Goal: Task Accomplishment & Management: Complete application form

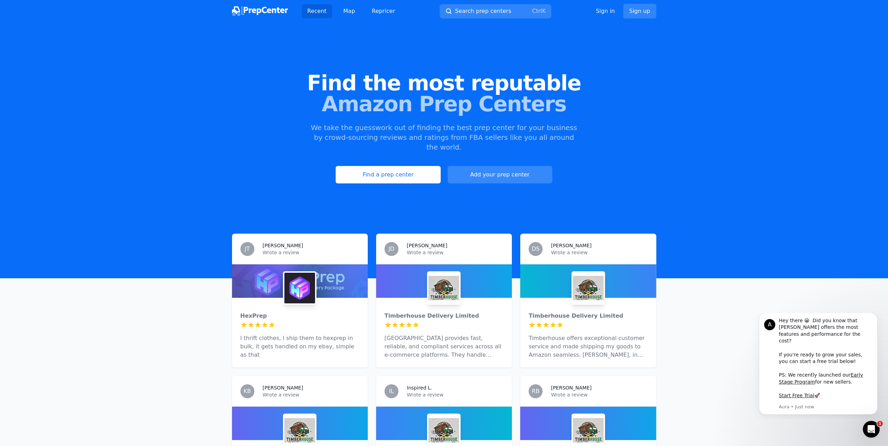
click at [529, 166] on link "Add your prep center" at bounding box center [500, 174] width 105 height 17
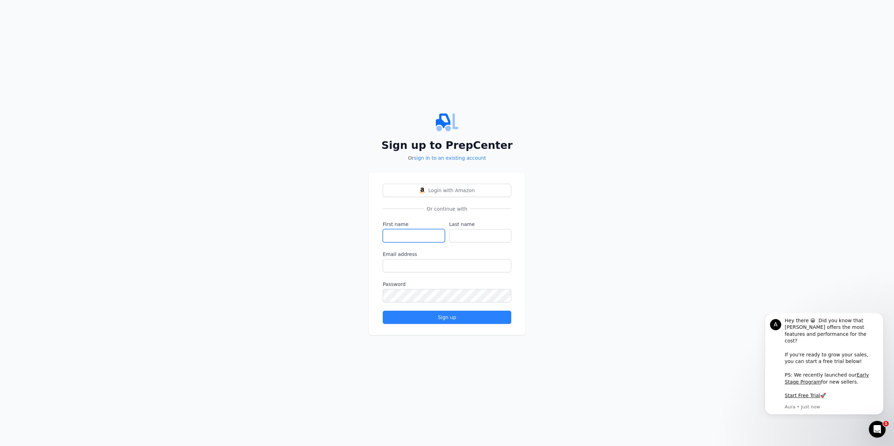
click at [418, 237] on input "First name" at bounding box center [414, 235] width 62 height 13
type input "[PERSON_NAME]"
type input "Yousuf"
drag, startPoint x: 466, startPoint y: 266, endPoint x: 393, endPoint y: 271, distance: 72.4
click at [393, 271] on input "[EMAIL_ADDRESS][DOMAIN_NAME]" at bounding box center [447, 265] width 128 height 13
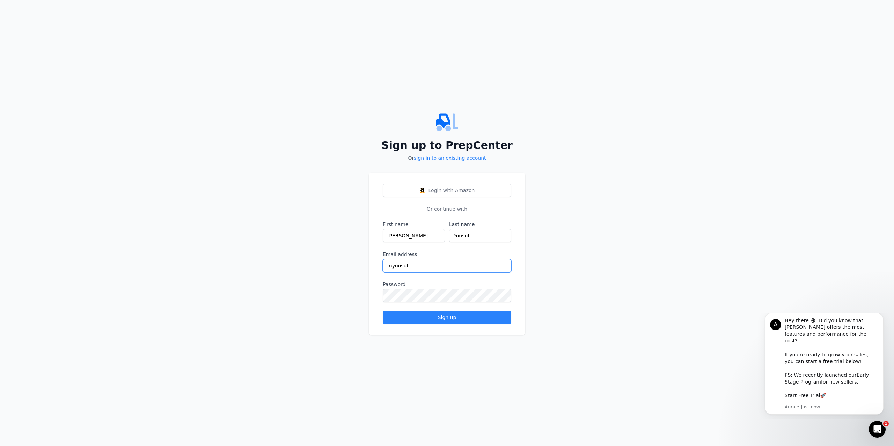
type input "[EMAIL_ADDRESS][DOMAIN_NAME]"
click at [383, 311] on button "Sign up" at bounding box center [447, 317] width 128 height 13
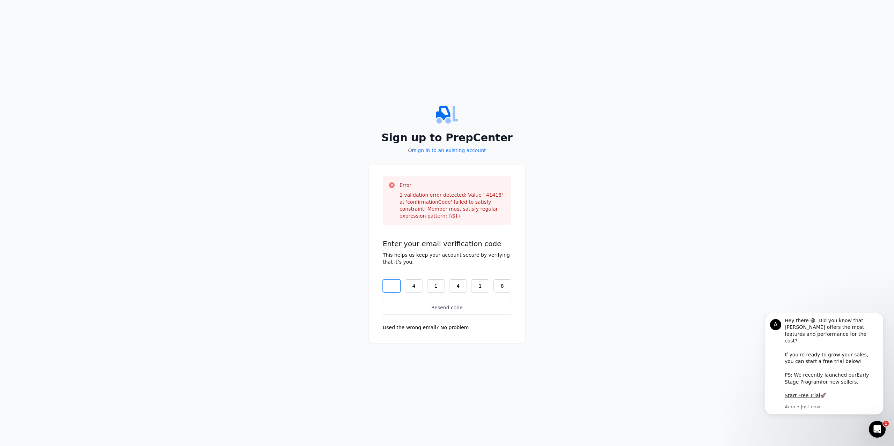
click at [396, 287] on input "text" at bounding box center [392, 286] width 18 height 13
click at [390, 282] on input "text" at bounding box center [392, 286] width 18 height 13
click at [391, 287] on input "text" at bounding box center [392, 286] width 18 height 13
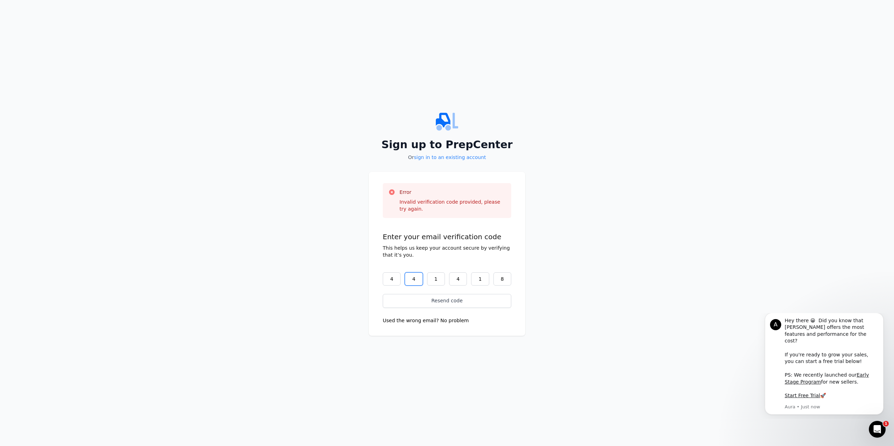
click at [412, 281] on input "4" at bounding box center [414, 279] width 18 height 13
drag, startPoint x: 419, startPoint y: 281, endPoint x: 408, endPoint y: 281, distance: 10.5
click at [408, 281] on input "4" at bounding box center [414, 279] width 18 height 13
drag, startPoint x: 438, startPoint y: 279, endPoint x: 424, endPoint y: 280, distance: 14.4
click at [424, 280] on div "4 1 1 4 1 8" at bounding box center [447, 279] width 128 height 13
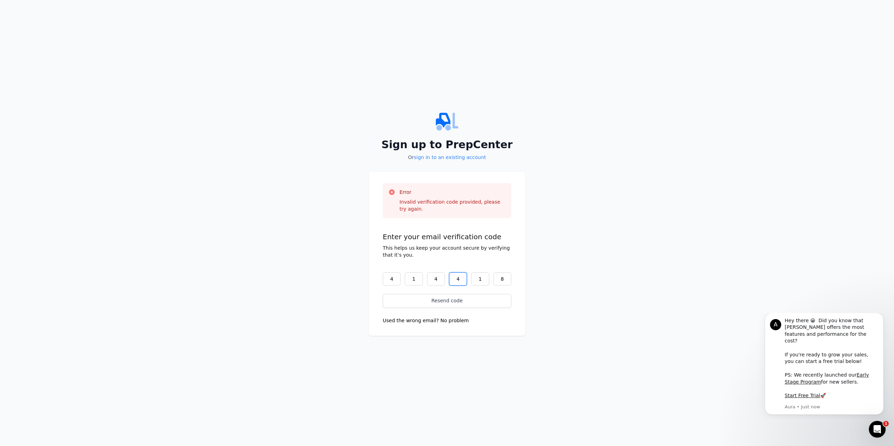
drag, startPoint x: 463, startPoint y: 280, endPoint x: 447, endPoint y: 284, distance: 16.0
click at [449, 284] on input "4" at bounding box center [458, 279] width 18 height 13
click at [476, 278] on input "1" at bounding box center [480, 279] width 18 height 13
drag, startPoint x: 506, startPoint y: 280, endPoint x: 496, endPoint y: 281, distance: 9.5
click at [497, 281] on input "8" at bounding box center [502, 279] width 18 height 13
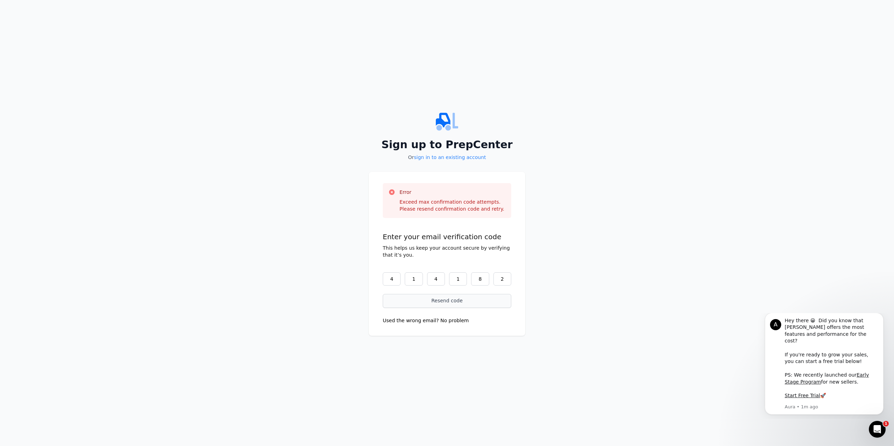
click at [453, 307] on button "Resend code" at bounding box center [447, 301] width 128 height 14
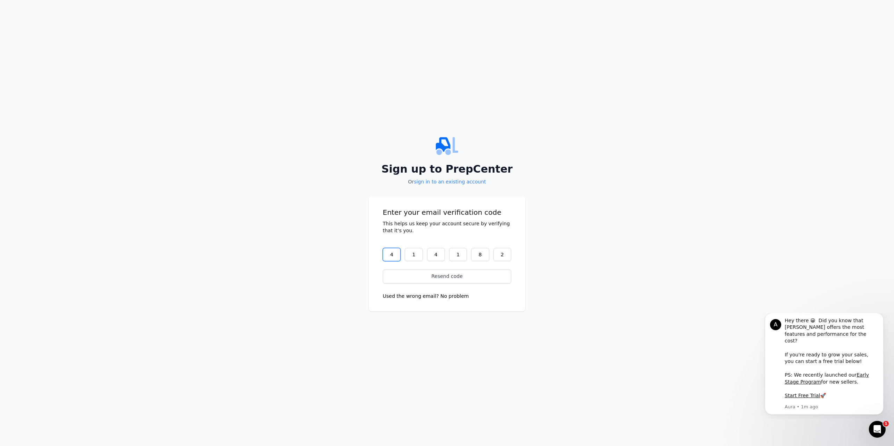
drag, startPoint x: 397, startPoint y: 255, endPoint x: 386, endPoint y: 258, distance: 11.5
click at [386, 258] on input "4" at bounding box center [392, 254] width 18 height 13
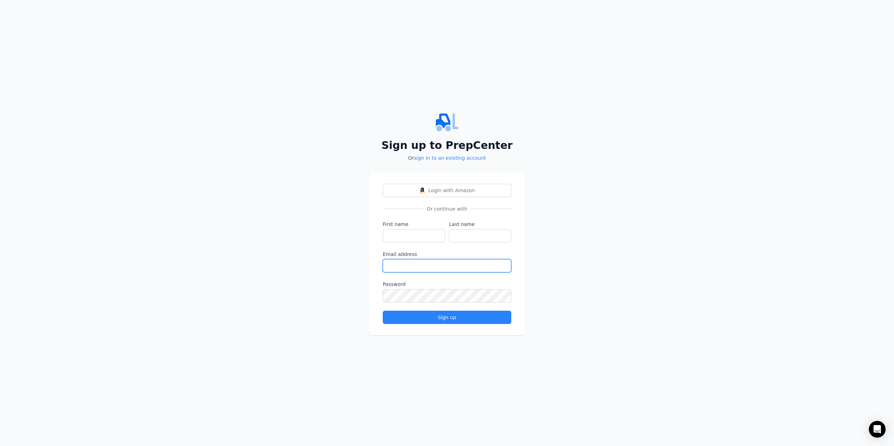
type input "[EMAIL_ADDRESS][DOMAIN_NAME]"
click at [413, 237] on input "First name" at bounding box center [414, 235] width 62 height 13
type input "[PERSON_NAME]"
type input "Yousuf"
click at [442, 317] on div "Sign up" at bounding box center [447, 317] width 117 height 7
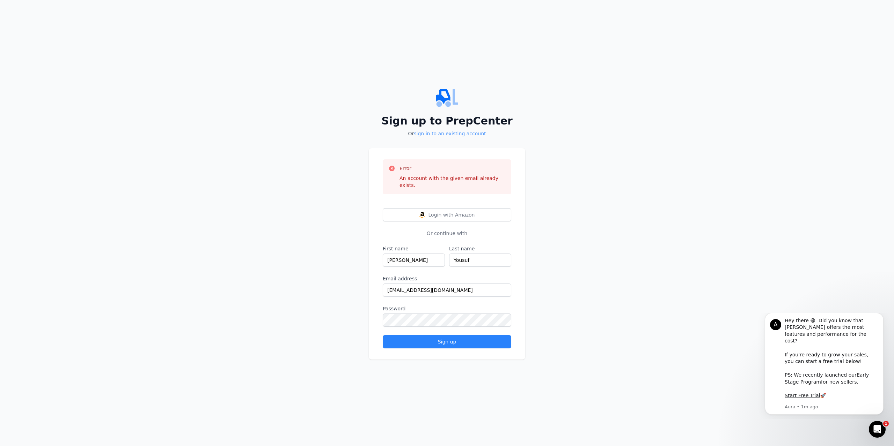
click at [447, 136] on link "sign in to an existing account" at bounding box center [450, 134] width 72 height 6
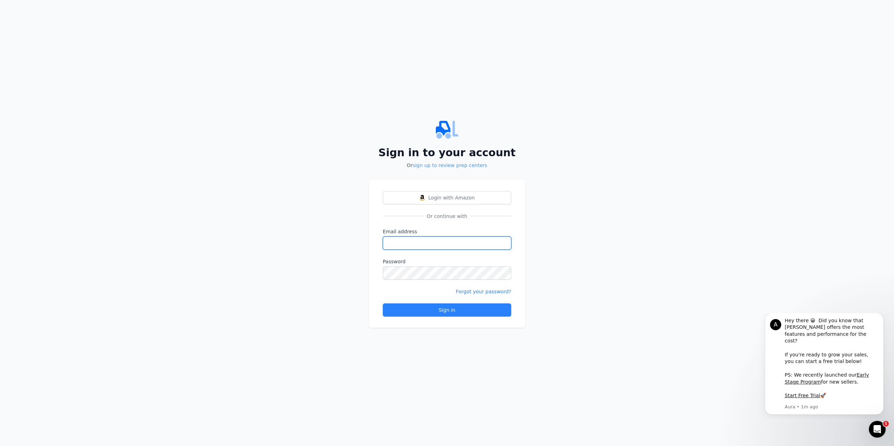
type input "[EMAIL_ADDRESS][DOMAIN_NAME]"
click at [431, 312] on div "Sign in" at bounding box center [447, 310] width 117 height 7
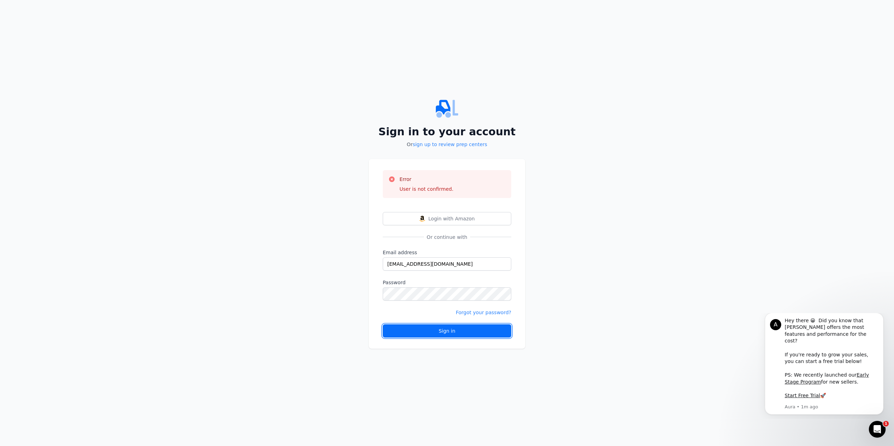
click at [458, 334] on div "Sign in" at bounding box center [447, 331] width 117 height 7
click at [465, 145] on link "sign up to review prep centers" at bounding box center [450, 145] width 74 height 6
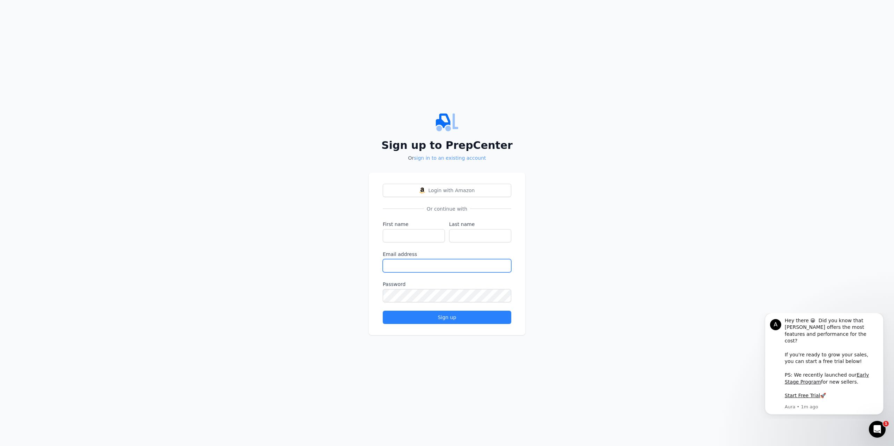
type input "[EMAIL_ADDRESS][DOMAIN_NAME]"
click at [427, 317] on div "Sign up" at bounding box center [447, 317] width 117 height 7
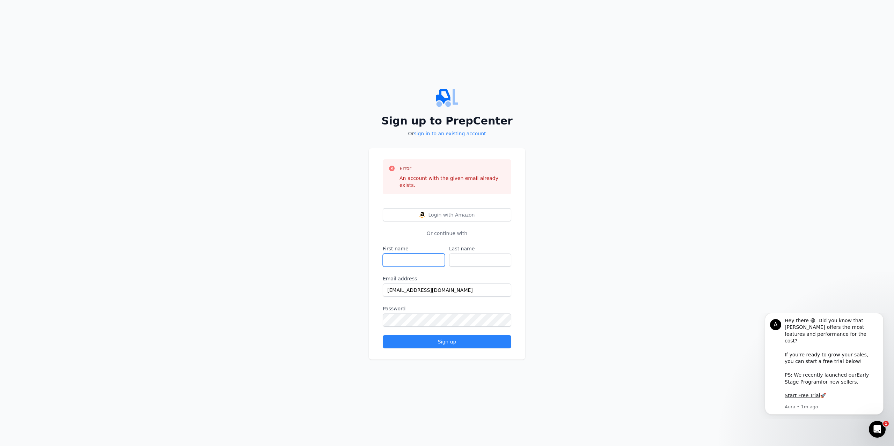
click at [422, 258] on input "First name" at bounding box center [414, 260] width 62 height 13
type input "[PERSON_NAME]"
type input "Yousuf"
click at [437, 339] on div "Sign up" at bounding box center [447, 342] width 117 height 7
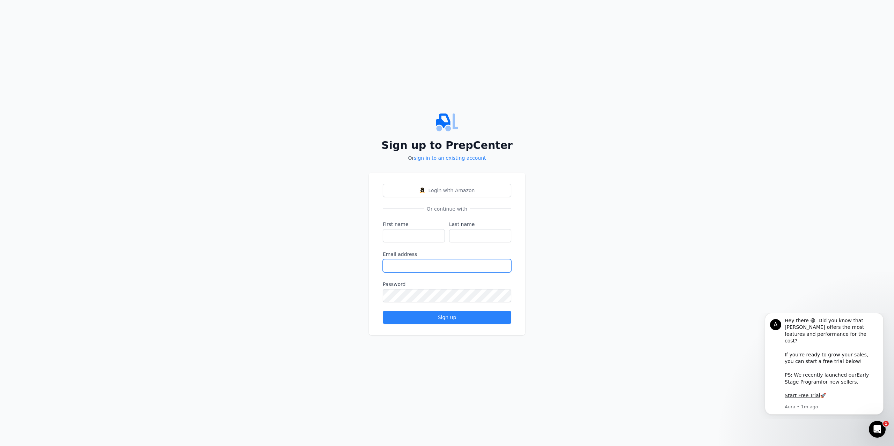
type input "[EMAIL_ADDRESS][DOMAIN_NAME]"
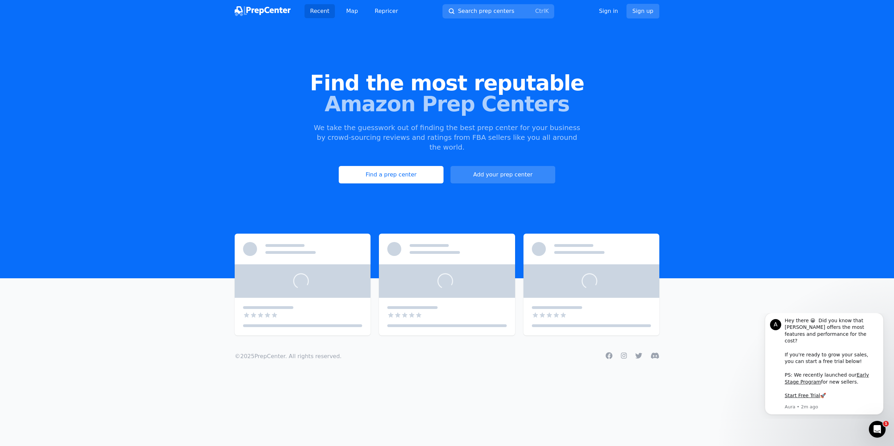
click at [511, 166] on link "Add your prep center" at bounding box center [502, 174] width 105 height 17
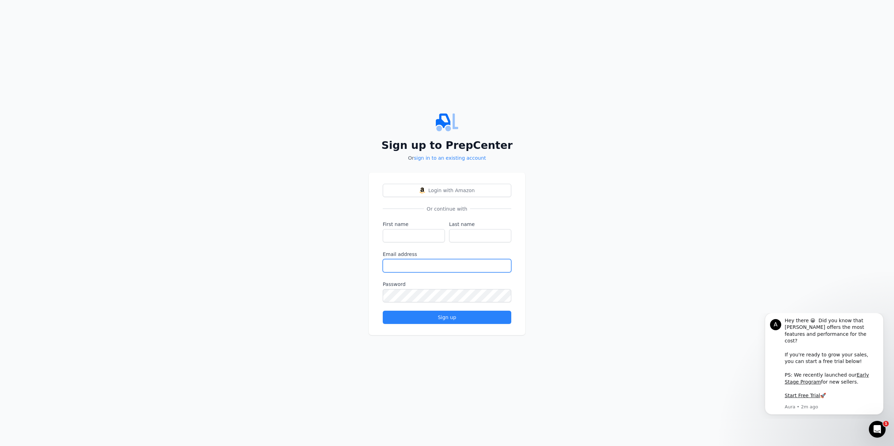
type input "[EMAIL_ADDRESS][DOMAIN_NAME]"
click at [417, 237] on input "First name" at bounding box center [414, 235] width 62 height 13
type input "[PERSON_NAME]"
type input "Yousuf"
click at [455, 315] on div "Sign up" at bounding box center [447, 317] width 117 height 7
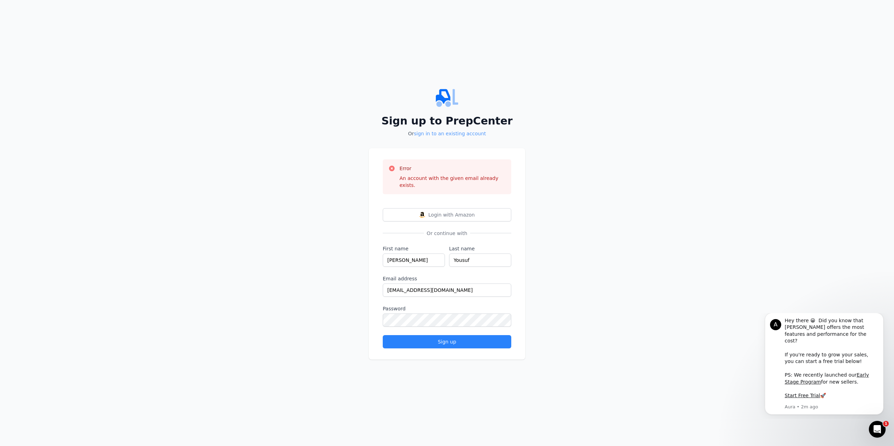
click at [458, 136] on link "sign in to an existing account" at bounding box center [450, 134] width 72 height 6
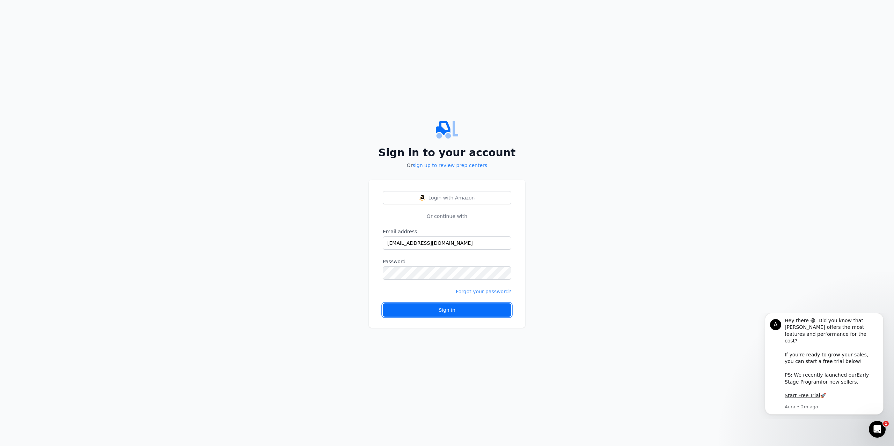
click at [445, 305] on button "Sign in" at bounding box center [447, 310] width 128 height 13
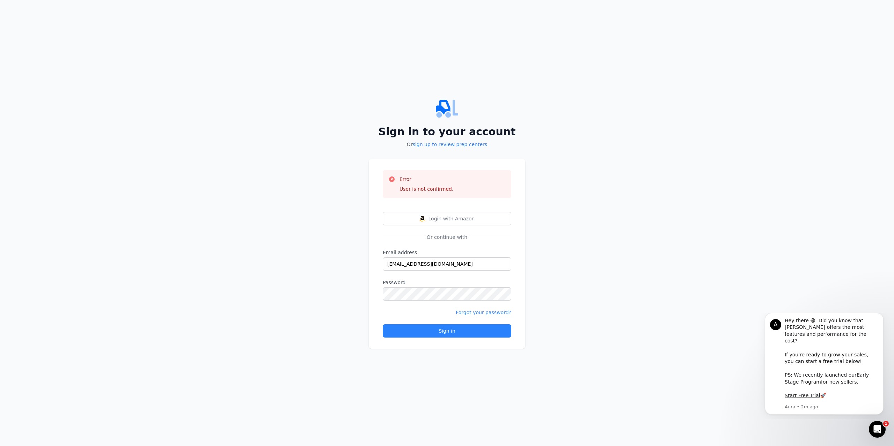
click at [457, 237] on span "Or continue with" at bounding box center [447, 237] width 46 height 7
click at [481, 313] on link "Forgot your password?" at bounding box center [484, 313] width 56 height 6
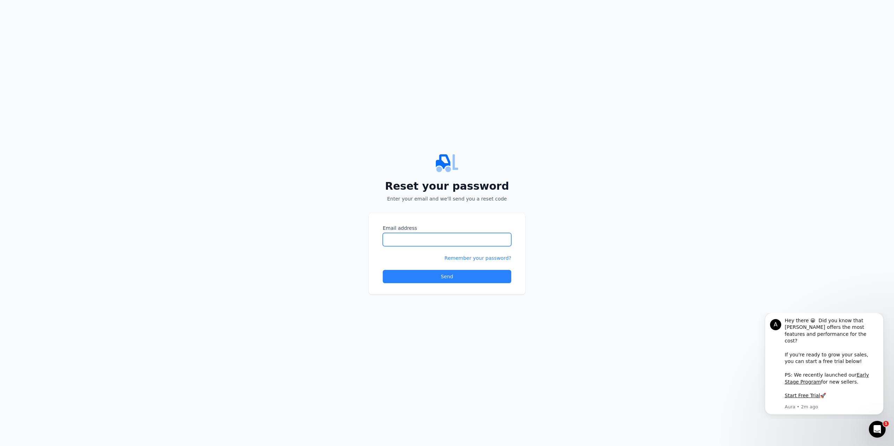
click at [443, 235] on input "Email address" at bounding box center [447, 239] width 128 height 13
drag, startPoint x: 460, startPoint y: 242, endPoint x: 419, endPoint y: 249, distance: 41.8
click at [419, 249] on form "Email address moyousuf281@yahoo.com Remember your password? Send" at bounding box center [447, 254] width 128 height 59
type input "m"
type input "[EMAIL_ADDRESS][DOMAIN_NAME]"
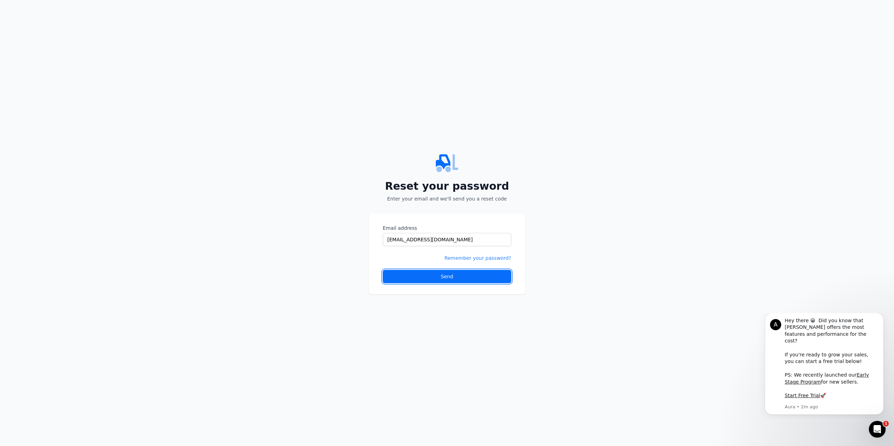
click at [438, 276] on button "Send" at bounding box center [447, 276] width 128 height 13
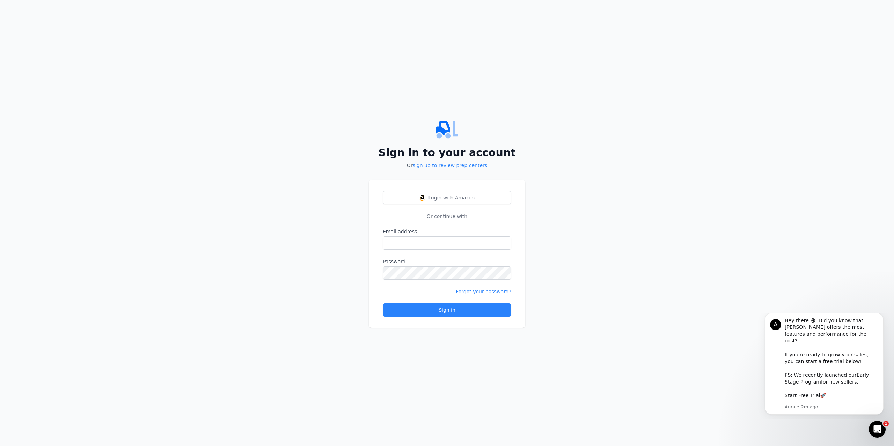
type input "[EMAIL_ADDRESS][DOMAIN_NAME]"
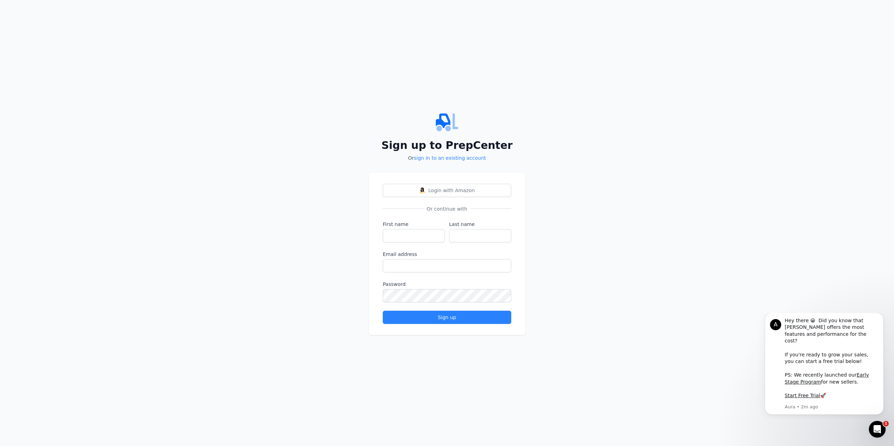
type input "[EMAIL_ADDRESS][DOMAIN_NAME]"
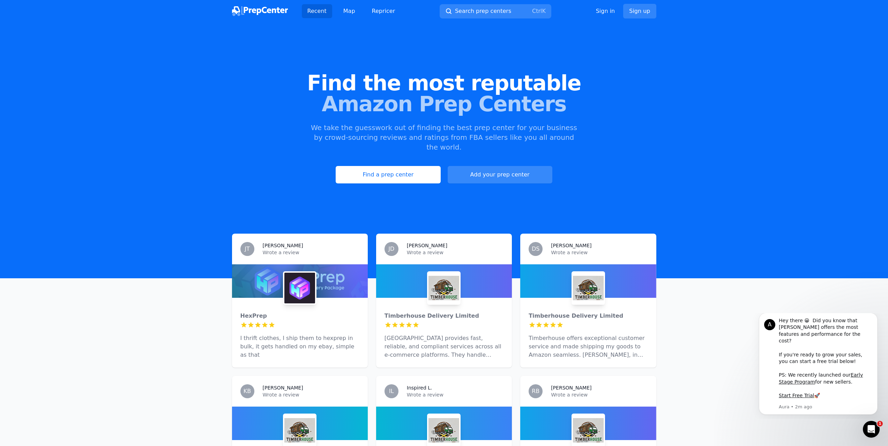
click at [470, 166] on link "Add your prep center" at bounding box center [500, 174] width 105 height 17
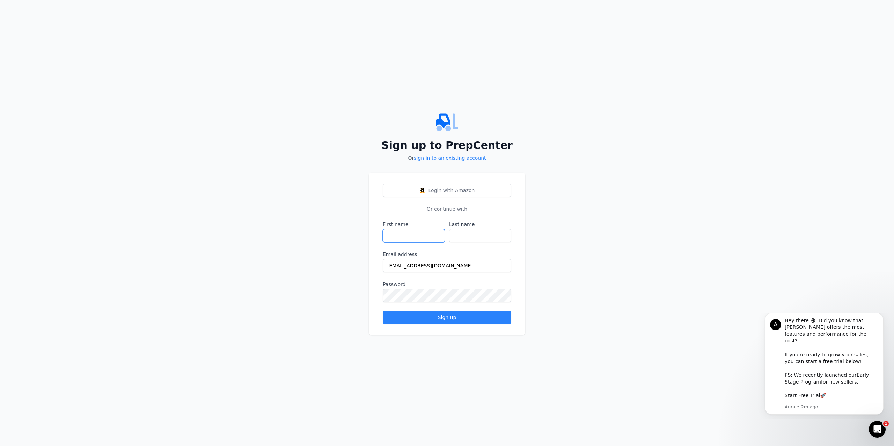
click at [413, 242] on input "First name" at bounding box center [414, 235] width 62 height 13
type input "[PERSON_NAME]"
type input "Yousuf"
click at [450, 328] on div "Login with Amazon Or continue with First name Mohammed Last name Yousuf Email a…" at bounding box center [447, 254] width 156 height 163
click at [453, 320] on div "Sign up" at bounding box center [447, 317] width 117 height 7
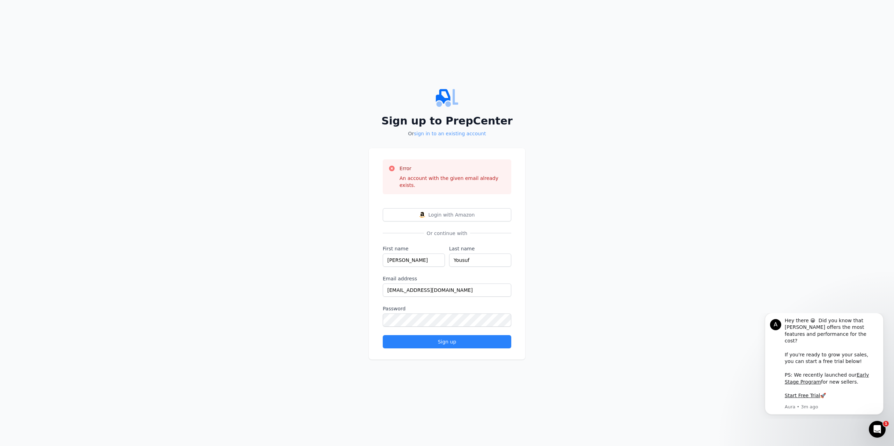
click at [449, 136] on link "sign in to an existing account" at bounding box center [450, 134] width 72 height 6
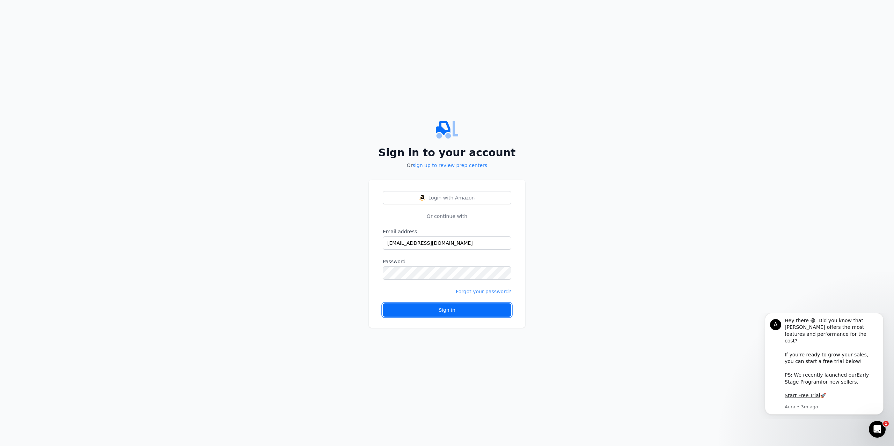
click at [452, 311] on div "Sign in" at bounding box center [447, 310] width 117 height 7
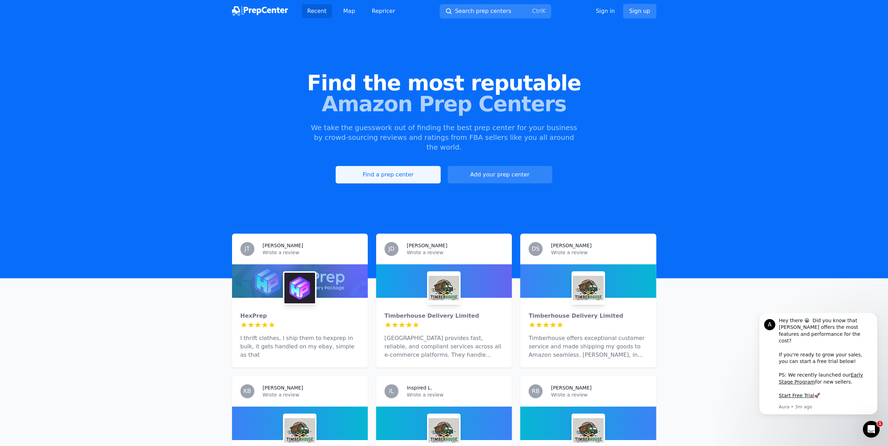
click at [363, 170] on link "Find a prep center" at bounding box center [388, 174] width 105 height 17
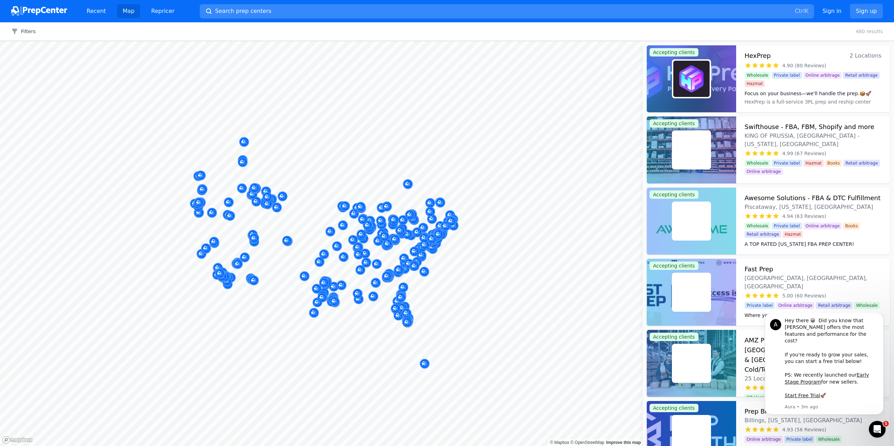
click at [223, 16] on button "Search prep centers Ctrl K" at bounding box center [507, 11] width 614 height 14
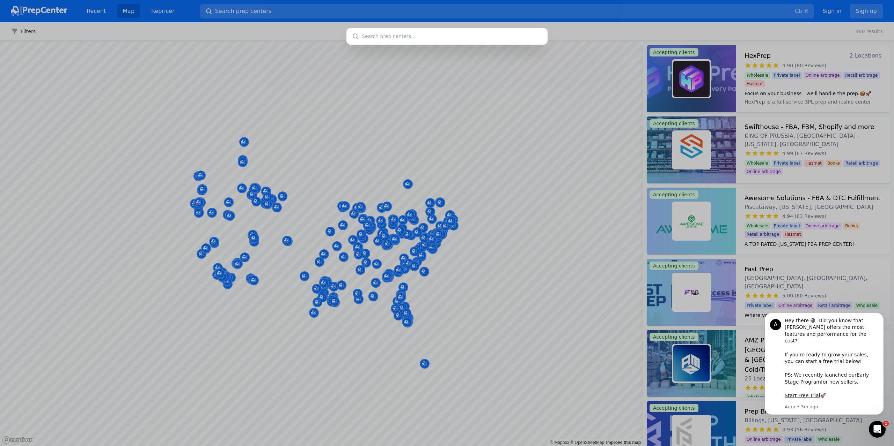
click at [453, 155] on div at bounding box center [447, 223] width 894 height 446
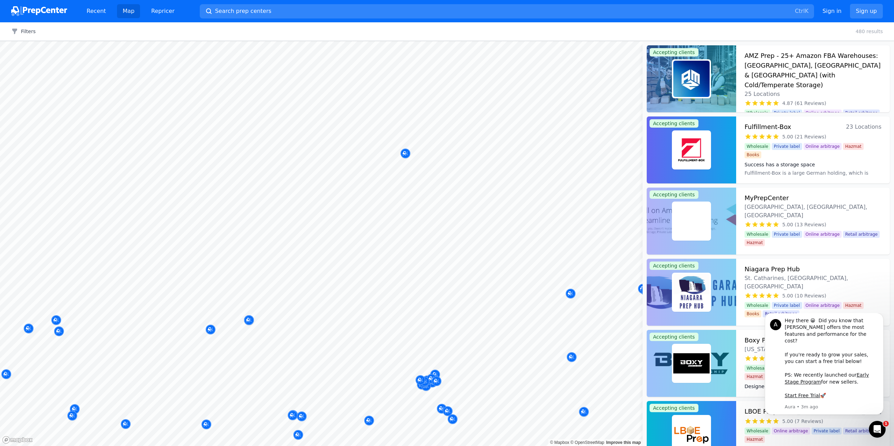
click at [458, 191] on body "Recent Map Repricer Search prep centers Ctrl K Open main menu Sign in Sign up F…" at bounding box center [447, 223] width 894 height 446
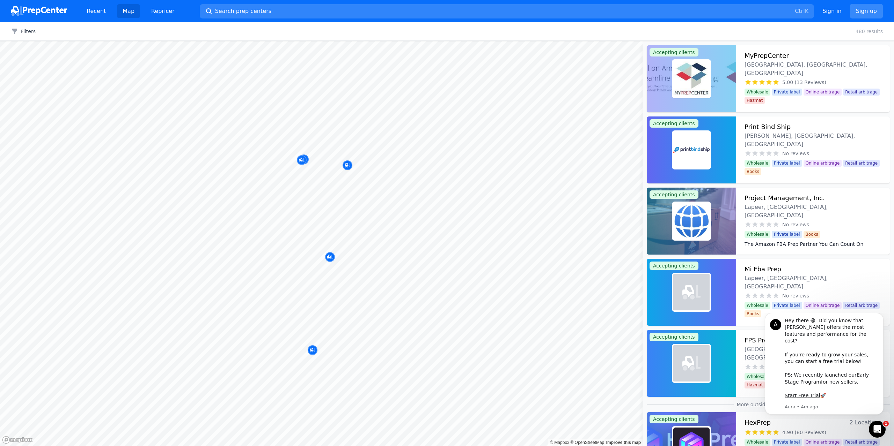
click at [871, 12] on link "Sign up" at bounding box center [866, 11] width 33 height 15
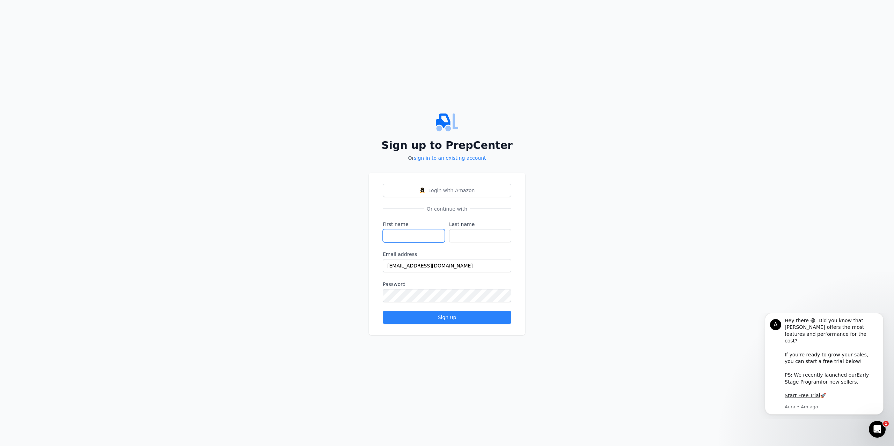
click at [436, 235] on input "First name" at bounding box center [414, 235] width 62 height 13
type input "[PERSON_NAME]"
type input "Yousuf"
click at [459, 322] on button "Sign up" at bounding box center [447, 317] width 128 height 13
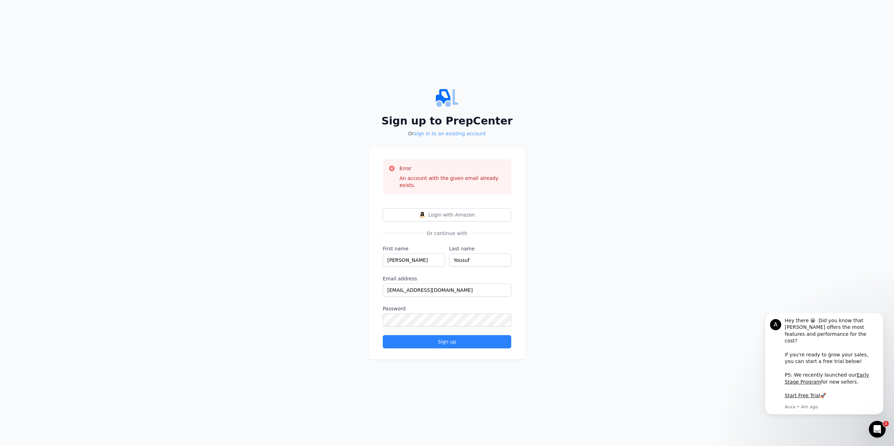
click at [475, 136] on link "sign in to an existing account" at bounding box center [450, 134] width 72 height 6
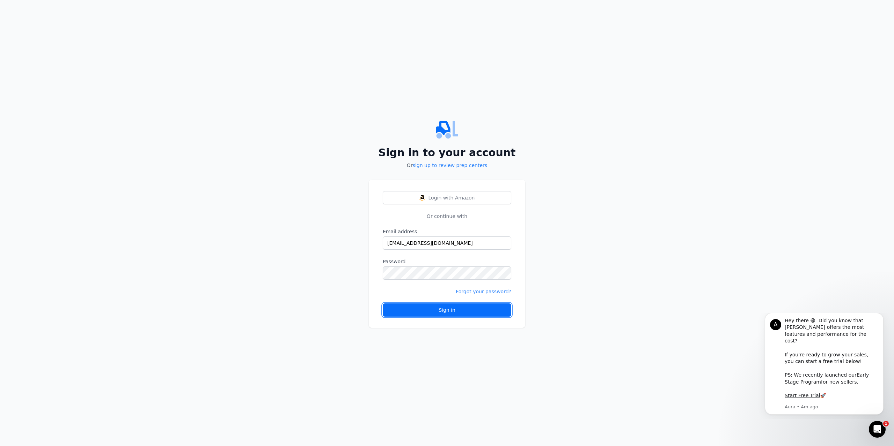
click at [470, 306] on button "Sign in" at bounding box center [447, 310] width 128 height 13
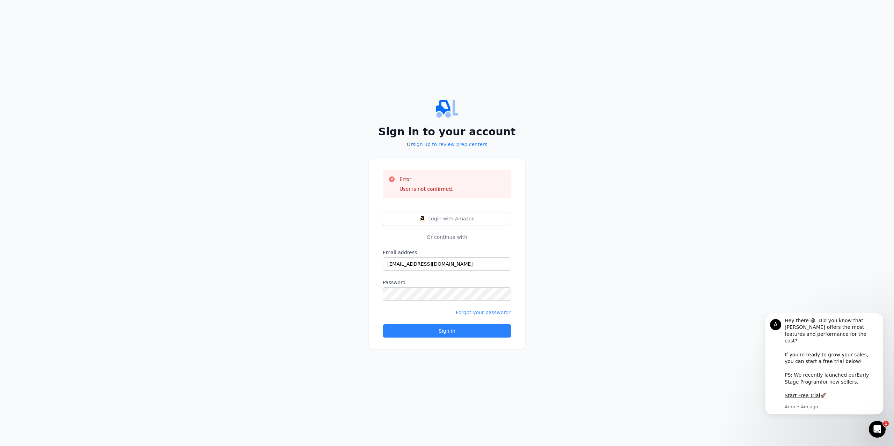
click at [480, 316] on div "Forgot your password?" at bounding box center [484, 312] width 56 height 7
click at [479, 312] on link "Forgot your password?" at bounding box center [484, 313] width 56 height 6
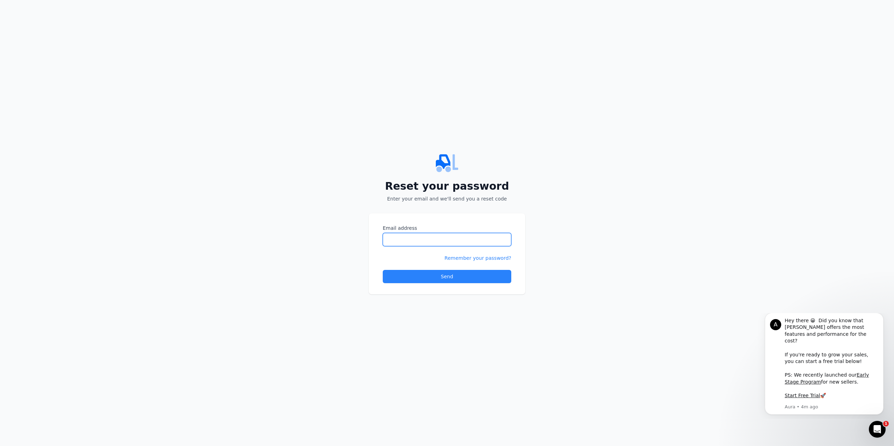
click at [467, 244] on input "Email address" at bounding box center [447, 239] width 128 height 13
type input "[EMAIL_ADDRESS][DOMAIN_NAME]"
click at [479, 280] on button "Send" at bounding box center [447, 276] width 128 height 13
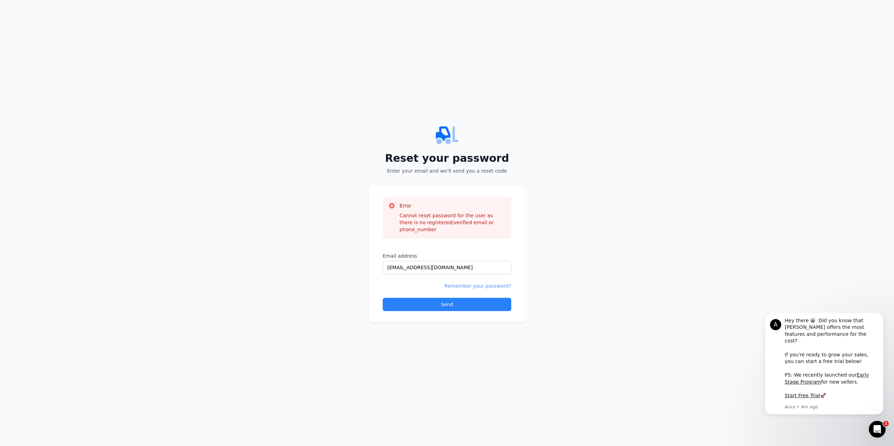
click at [485, 283] on link "Remember your password?" at bounding box center [477, 286] width 67 height 6
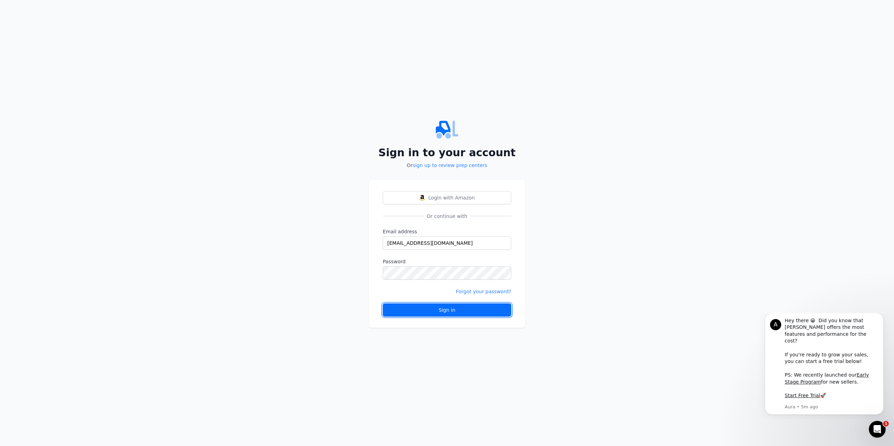
click at [480, 308] on div "Sign in" at bounding box center [447, 310] width 117 height 7
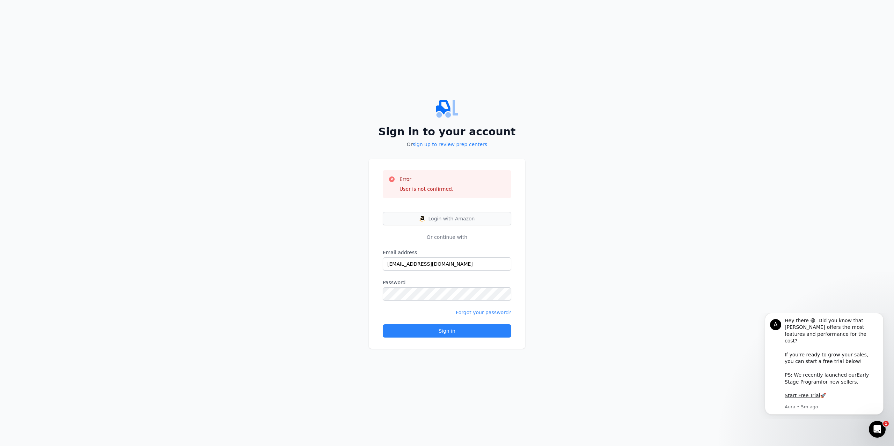
click at [472, 217] on span "Login with Amazon" at bounding box center [451, 218] width 46 height 7
